Goal: Information Seeking & Learning: Learn about a topic

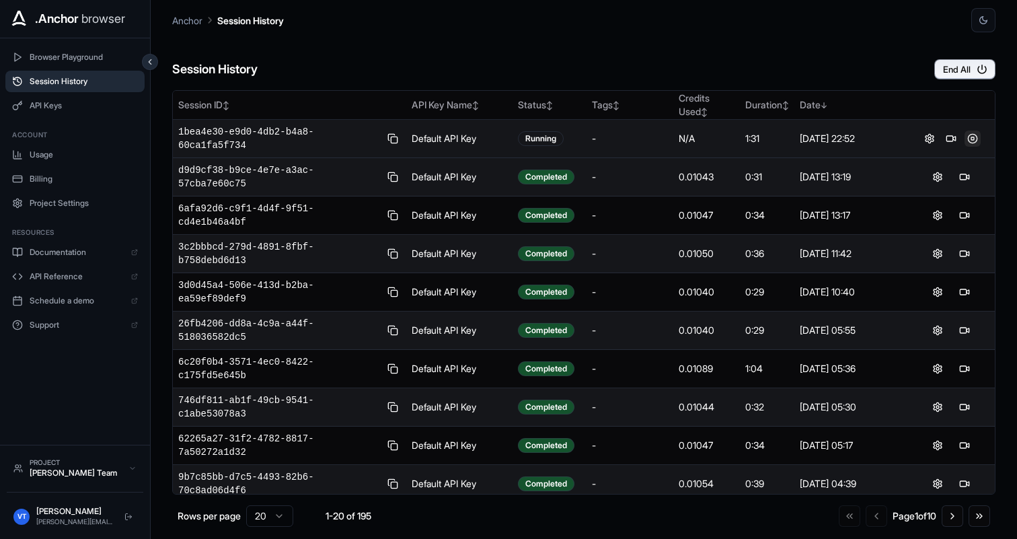
click at [971, 137] on button at bounding box center [973, 139] width 16 height 16
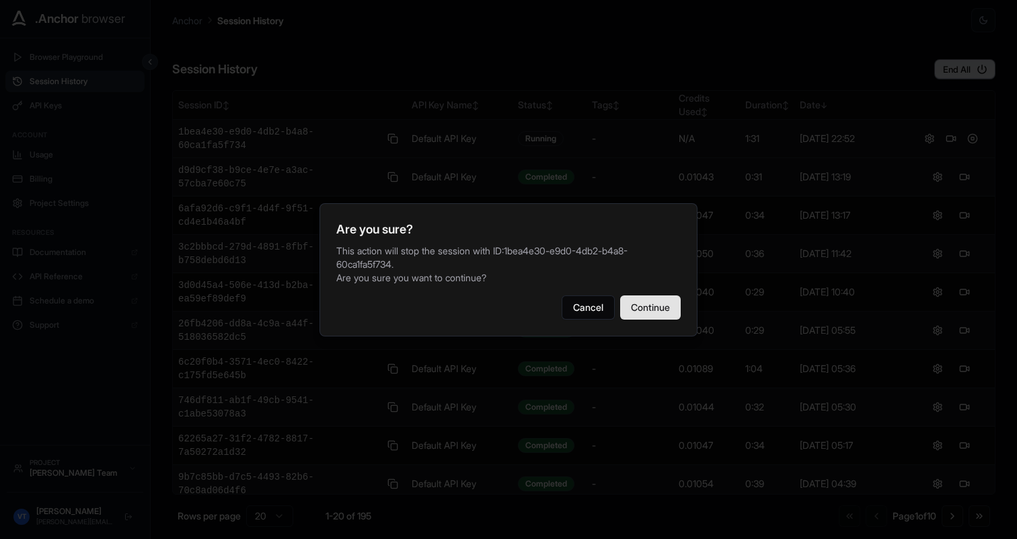
click at [641, 316] on button "Continue" at bounding box center [650, 307] width 61 height 24
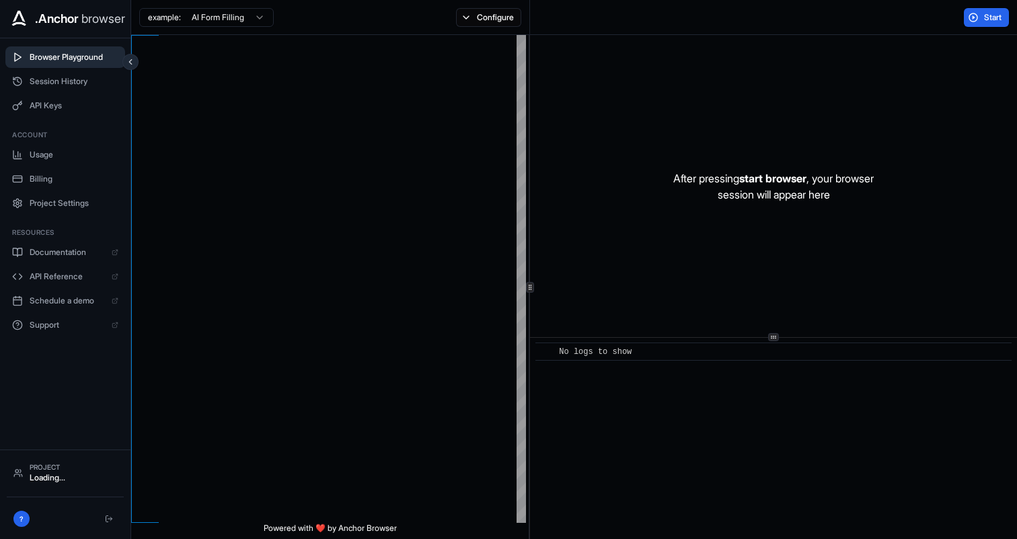
scroll to position [85, 0]
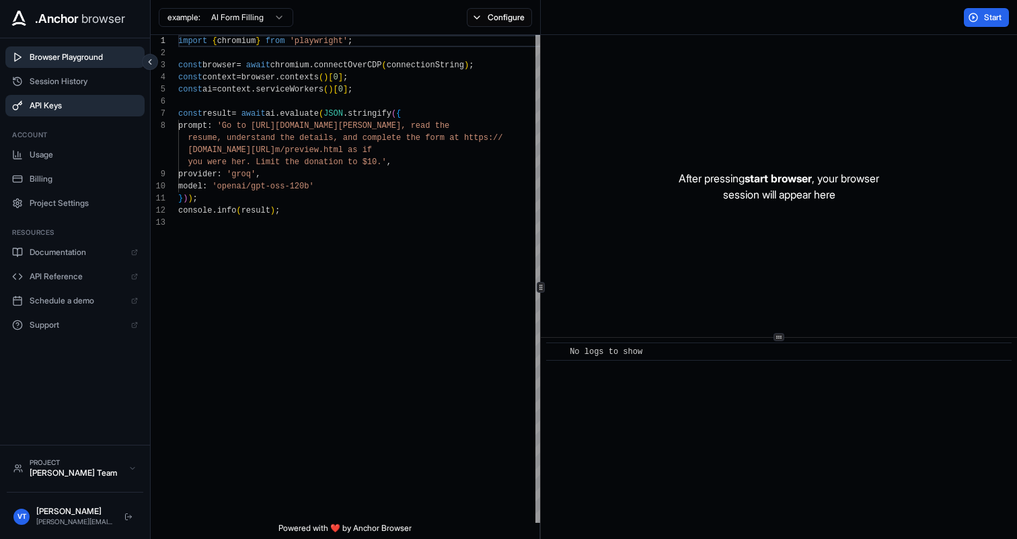
click at [68, 97] on button "API Keys" at bounding box center [74, 106] width 139 height 22
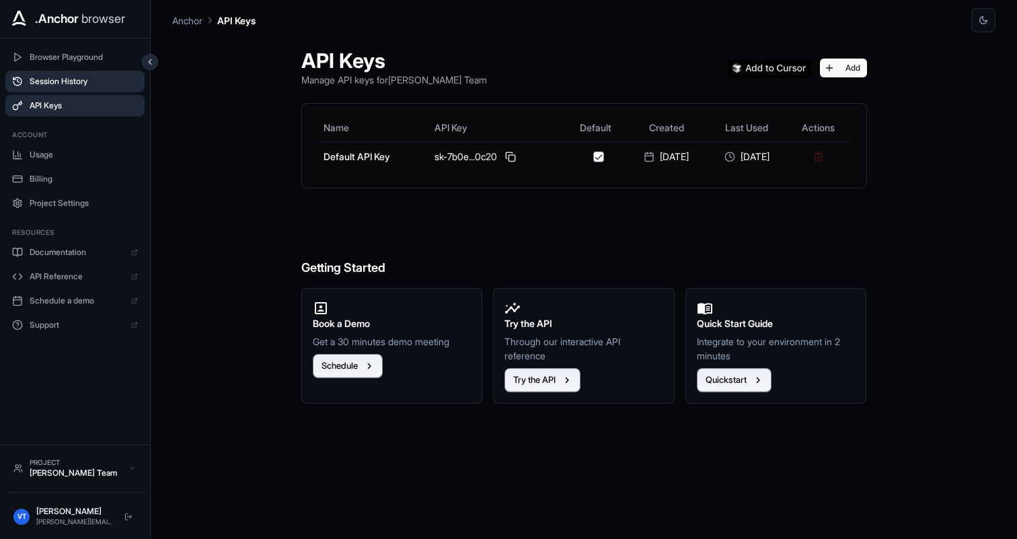
click at [71, 83] on span "Session History" at bounding box center [84, 81] width 108 height 11
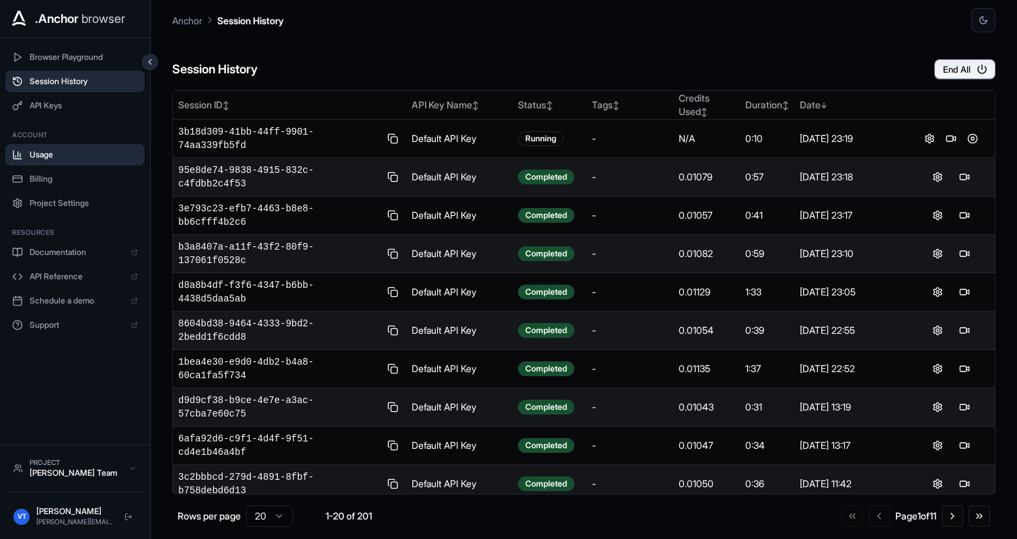
click at [46, 156] on span "Usage" at bounding box center [84, 154] width 108 height 11
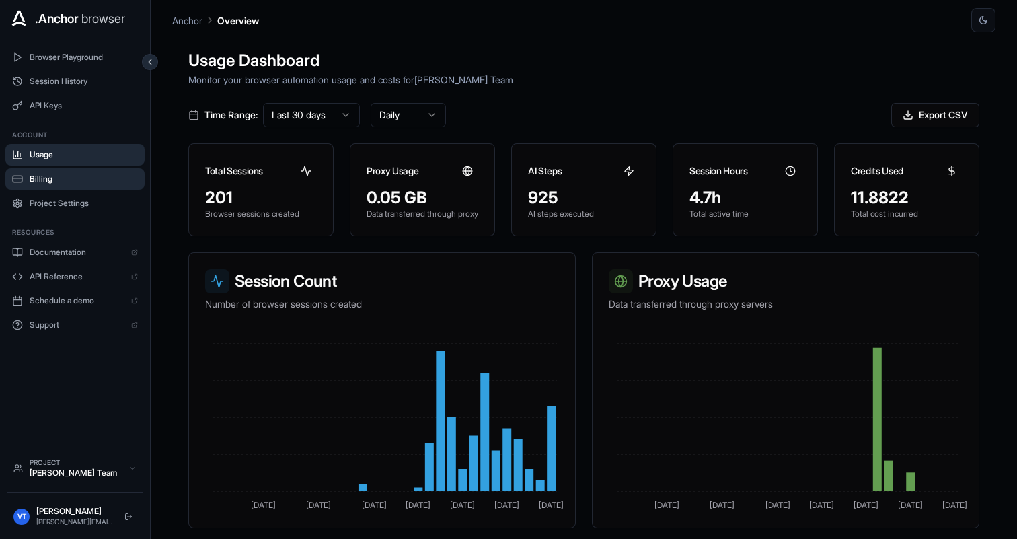
click at [45, 171] on button "Billing" at bounding box center [74, 179] width 139 height 22
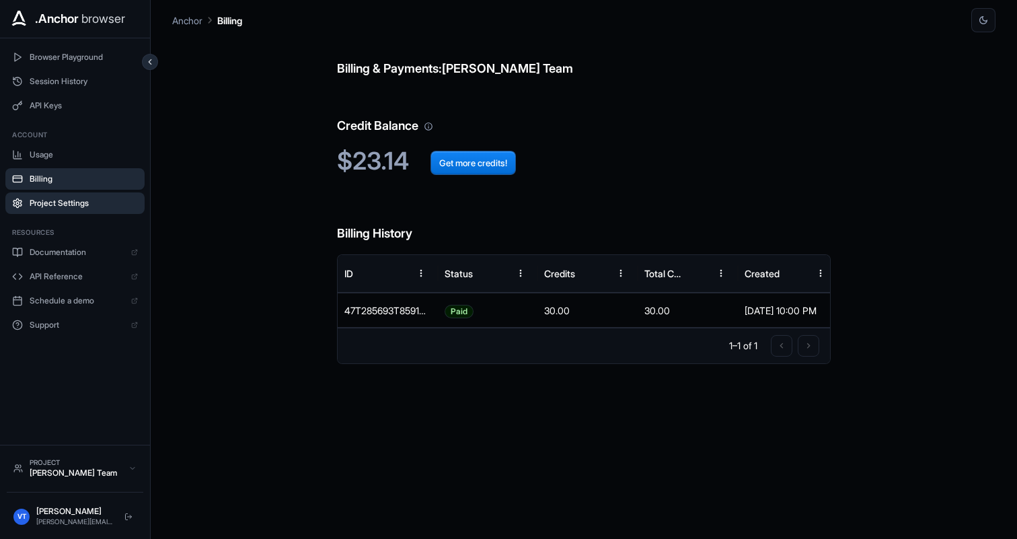
click at [67, 209] on button "Project Settings" at bounding box center [74, 203] width 139 height 22
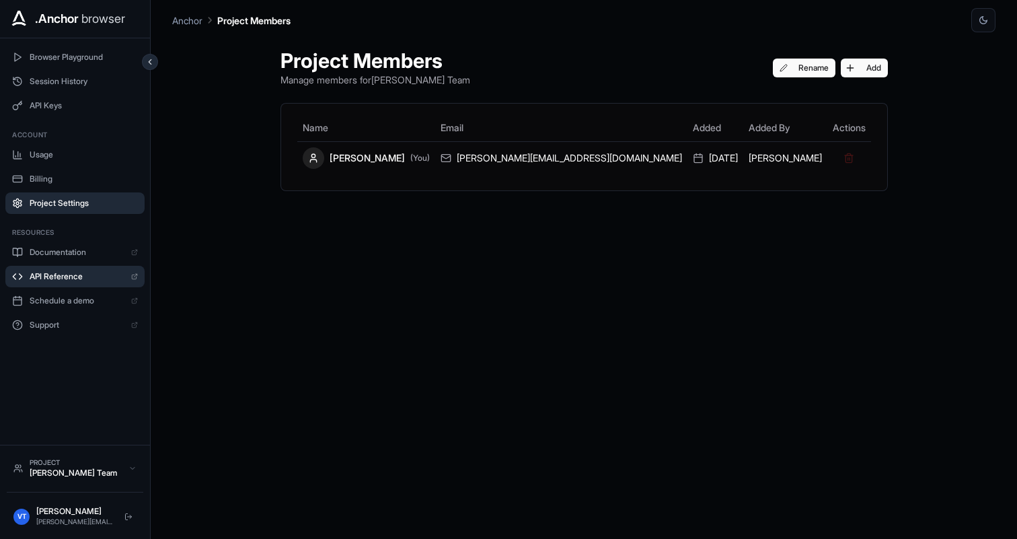
click at [52, 273] on span "API Reference" at bounding box center [77, 276] width 95 height 11
click at [76, 85] on span "Session History" at bounding box center [84, 81] width 108 height 11
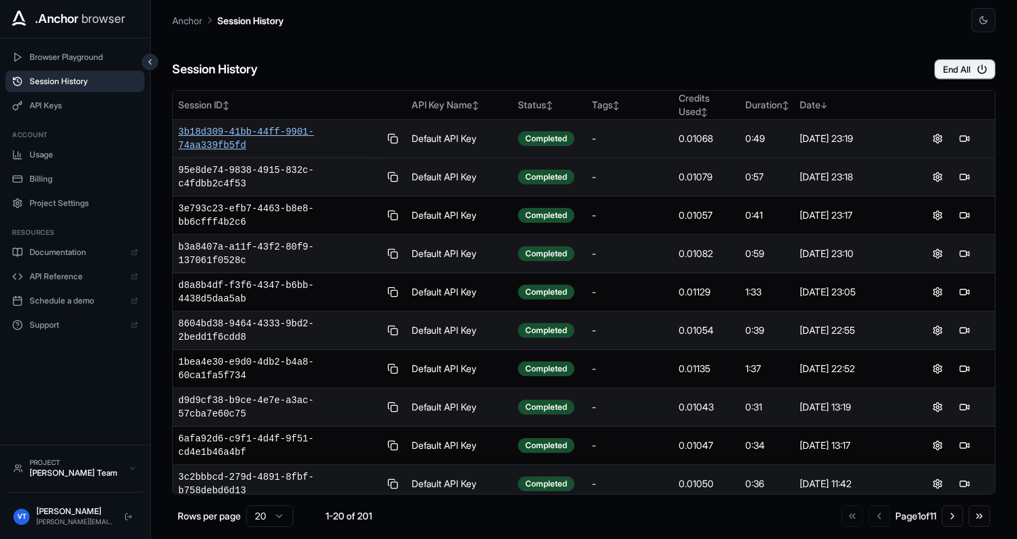
click at [309, 134] on span "3b18d309-41bb-44ff-9901-74aa339fb5fd" at bounding box center [278, 138] width 201 height 27
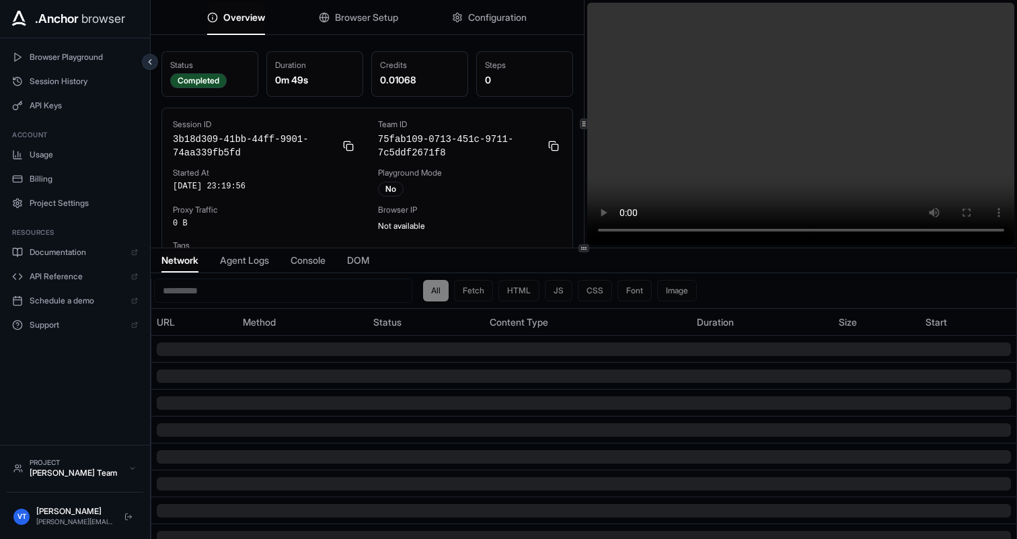
click at [471, 15] on span "Configuration" at bounding box center [497, 17] width 59 height 13
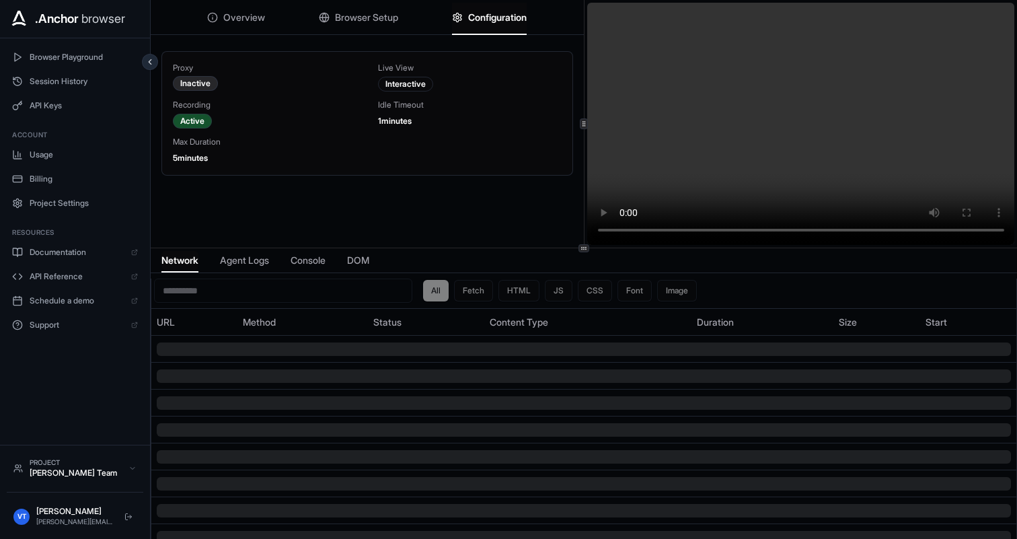
click at [376, 22] on span "Browser Setup" at bounding box center [366, 17] width 63 height 13
